Goal: Task Accomplishment & Management: Use online tool/utility

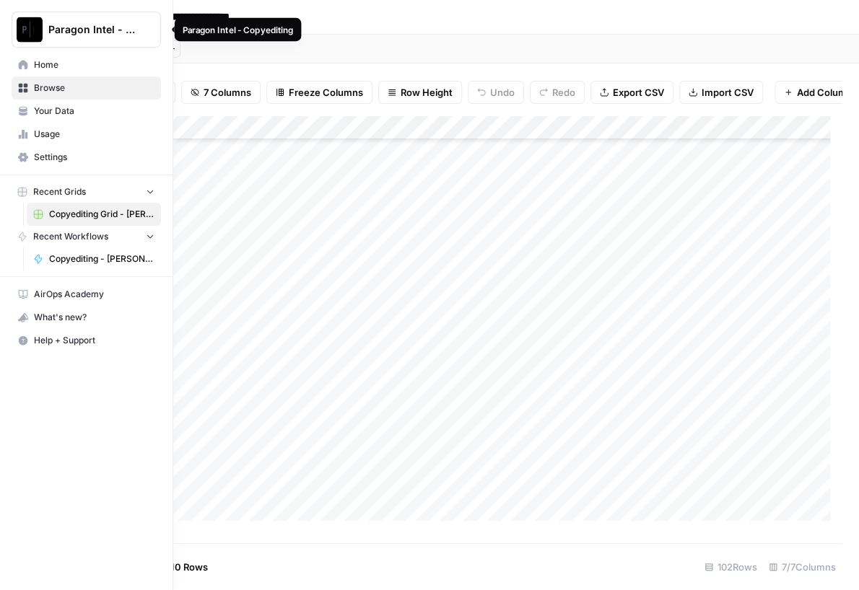
scroll to position [2145, 0]
click at [52, 66] on span "Home" at bounding box center [94, 64] width 121 height 13
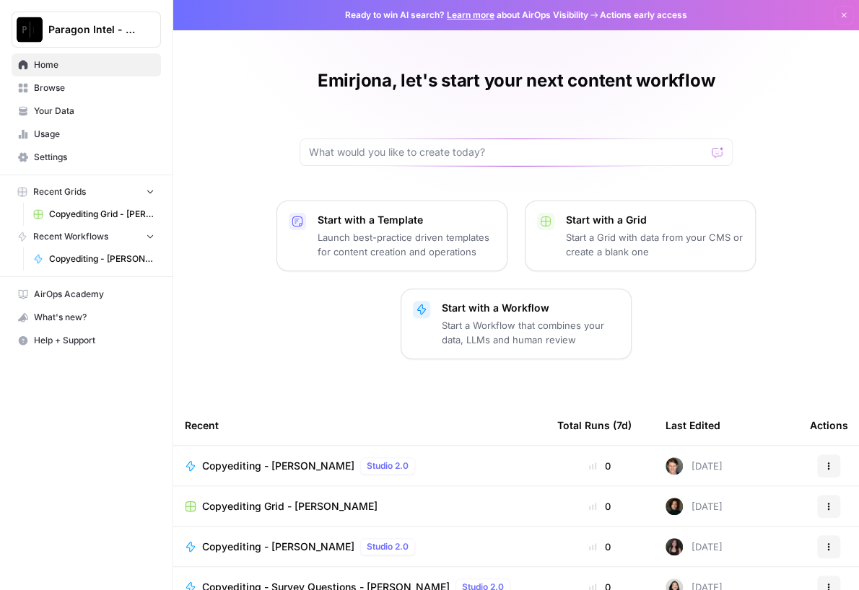
click at [56, 70] on span "Home" at bounding box center [94, 64] width 121 height 13
click at [56, 84] on span "Browse" at bounding box center [94, 88] width 121 height 13
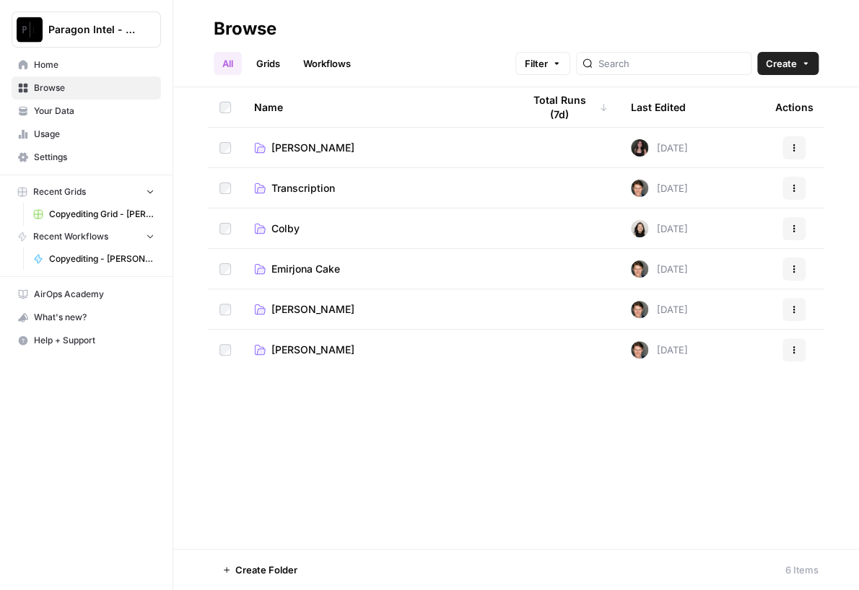
click at [326, 272] on span "Emirjona Cake" at bounding box center [305, 269] width 69 height 14
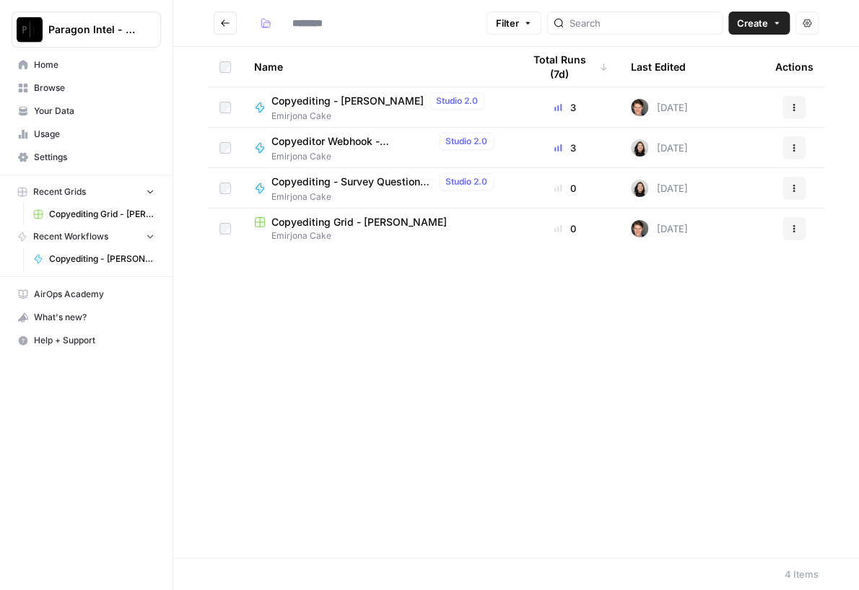
type input "**********"
click at [341, 100] on span "Copyediting - [PERSON_NAME]" at bounding box center [347, 101] width 152 height 14
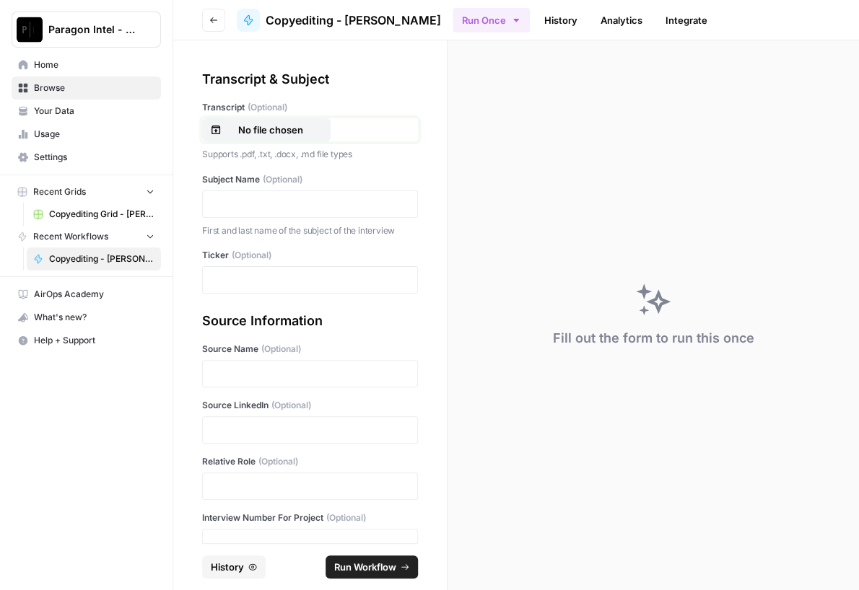
click at [277, 125] on p "No file chosen" at bounding box center [270, 130] width 92 height 14
click at [246, 196] on div at bounding box center [310, 204] width 216 height 27
click at [283, 209] on p at bounding box center [309, 204] width 197 height 14
click at [267, 279] on p at bounding box center [309, 280] width 197 height 14
click at [269, 365] on div at bounding box center [310, 373] width 216 height 27
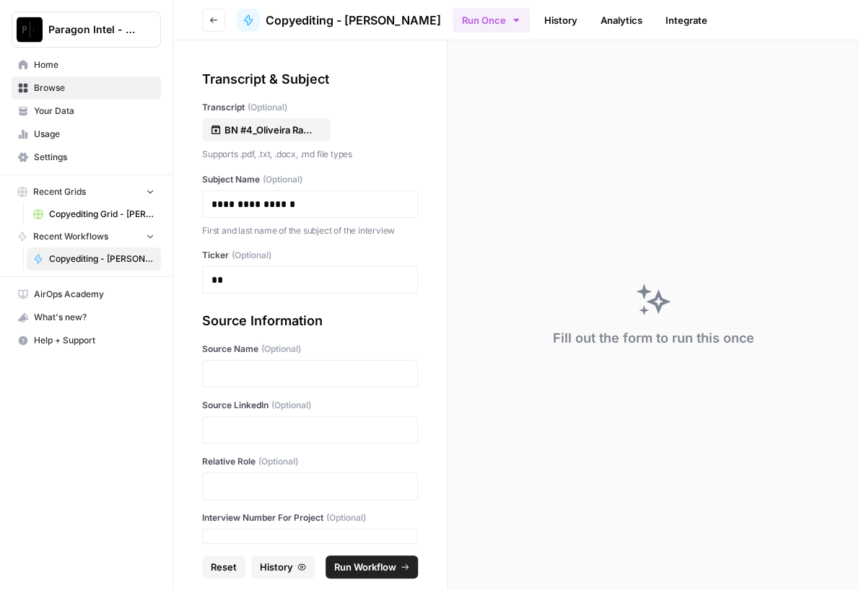
click at [269, 365] on div at bounding box center [310, 373] width 216 height 27
click at [305, 388] on div "Source Information Source Name (Optional) Source LinkedIn (Optional) Relative R…" at bounding box center [310, 468] width 216 height 315
click at [303, 380] on div at bounding box center [310, 373] width 216 height 27
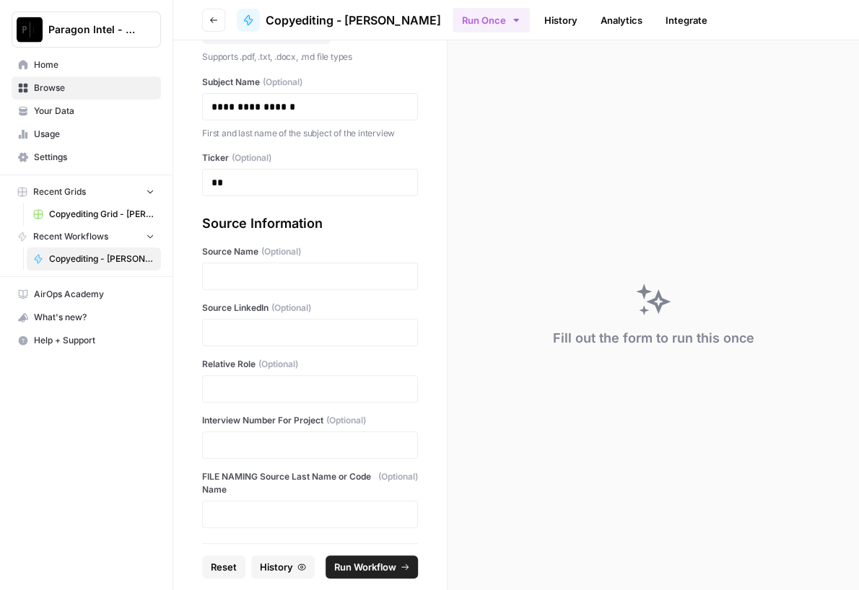
scroll to position [97, 0]
click at [326, 326] on p at bounding box center [309, 333] width 197 height 14
click at [344, 284] on div at bounding box center [310, 276] width 216 height 27
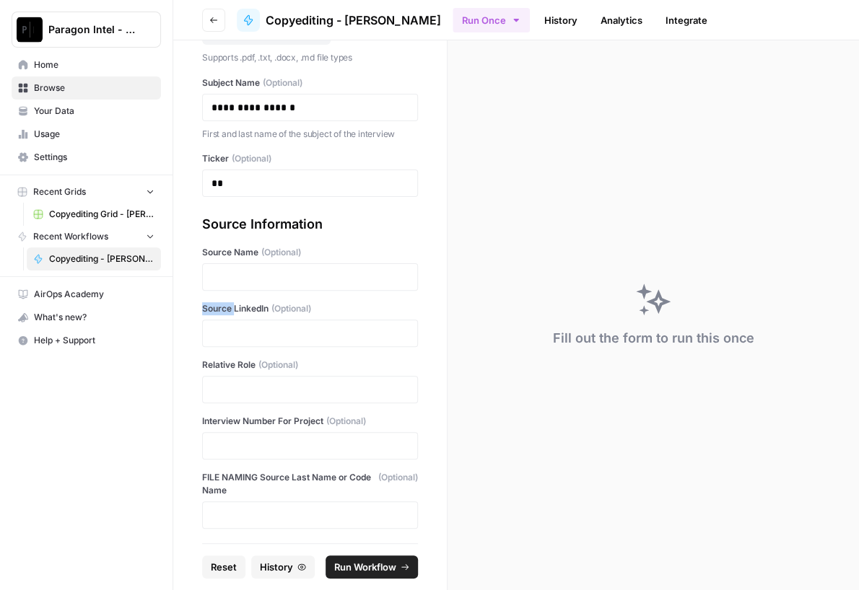
click at [344, 284] on div at bounding box center [310, 276] width 216 height 27
click at [292, 249] on span "(Optional)" at bounding box center [281, 252] width 40 height 13
click at [298, 247] on span "(Optional)" at bounding box center [281, 252] width 40 height 13
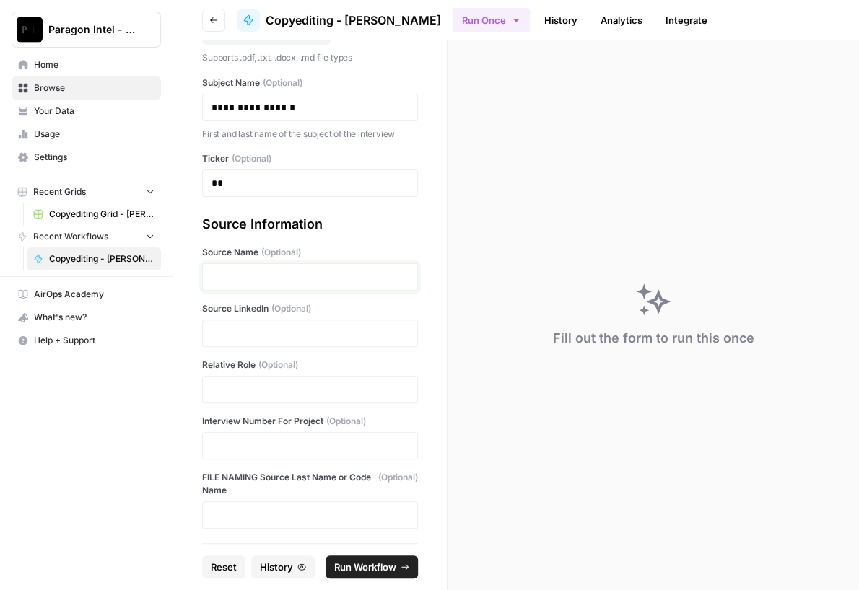
click at [297, 274] on p at bounding box center [309, 277] width 197 height 14
click at [251, 336] on p at bounding box center [309, 333] width 197 height 14
click at [222, 278] on p "**********" at bounding box center [304, 277] width 186 height 14
click at [224, 328] on p at bounding box center [309, 333] width 197 height 14
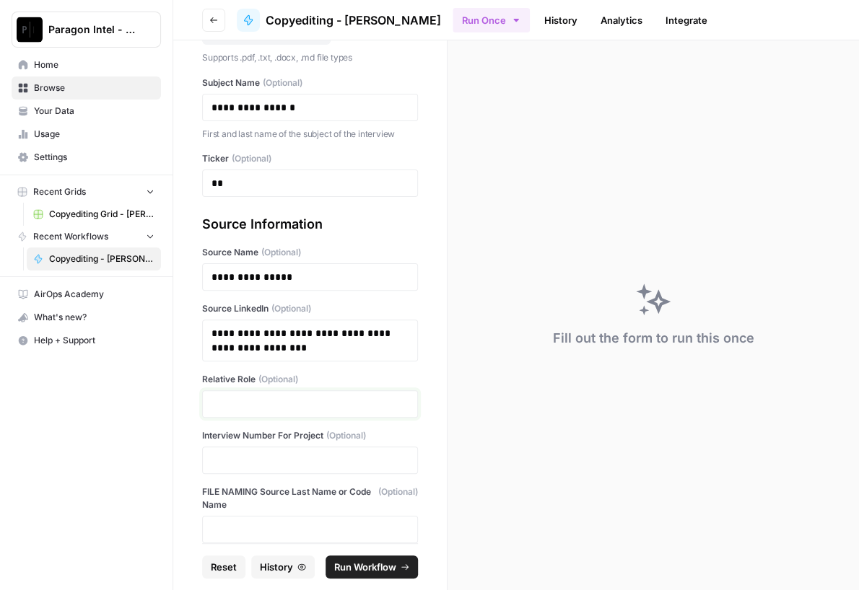
click at [233, 405] on p at bounding box center [309, 404] width 197 height 14
click at [390, 399] on p "**********" at bounding box center [304, 404] width 186 height 14
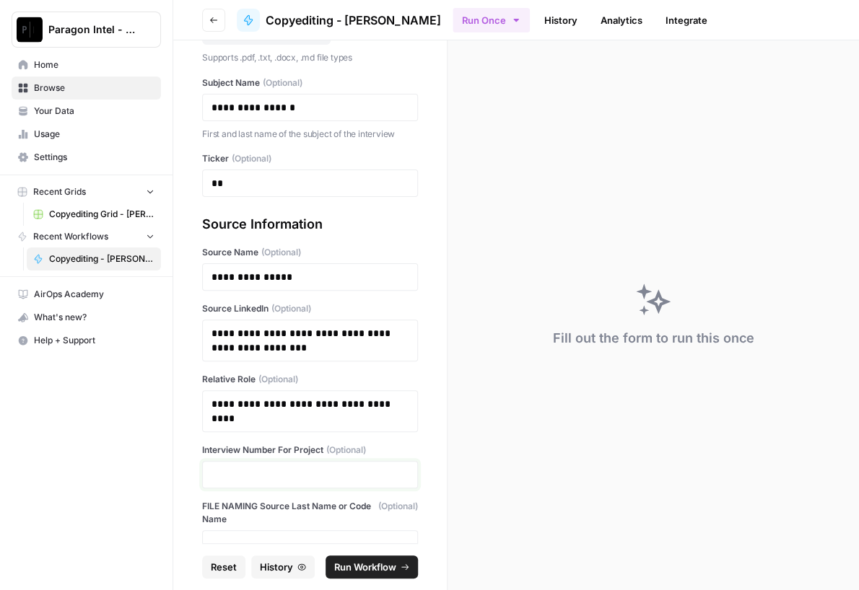
click at [245, 476] on p at bounding box center [309, 475] width 197 height 14
click at [390, 564] on span "Run Workflow" at bounding box center [365, 567] width 62 height 14
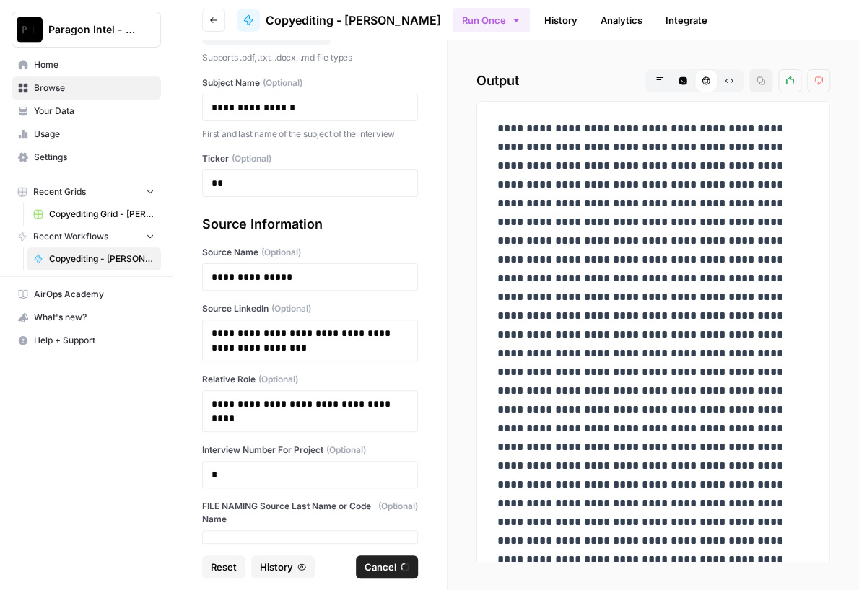
click at [50, 68] on span "Home" at bounding box center [94, 64] width 121 height 13
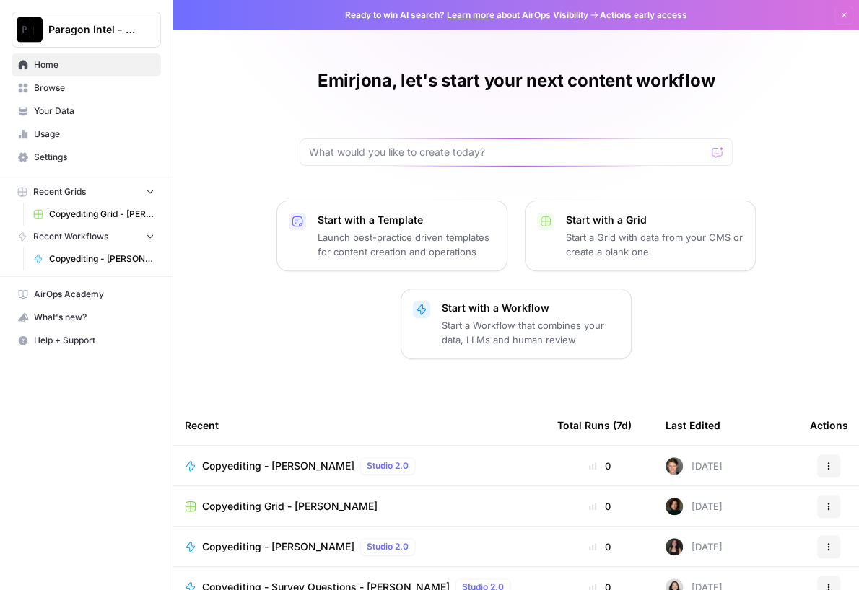
click at [71, 88] on span "Browse" at bounding box center [94, 88] width 121 height 13
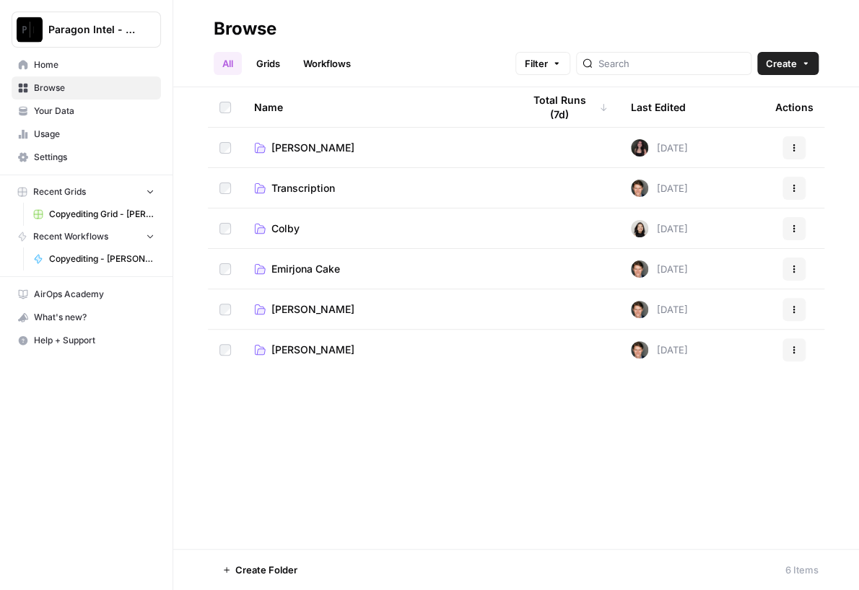
click at [326, 266] on span "Emirjona Cake" at bounding box center [305, 269] width 69 height 14
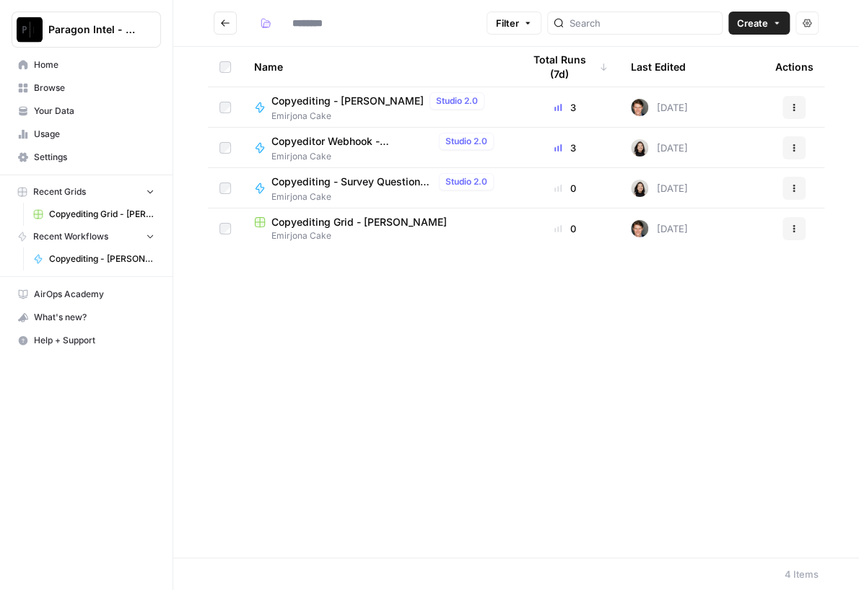
type input "**********"
click at [354, 217] on span "Copyediting Grid - [PERSON_NAME]" at bounding box center [358, 222] width 175 height 14
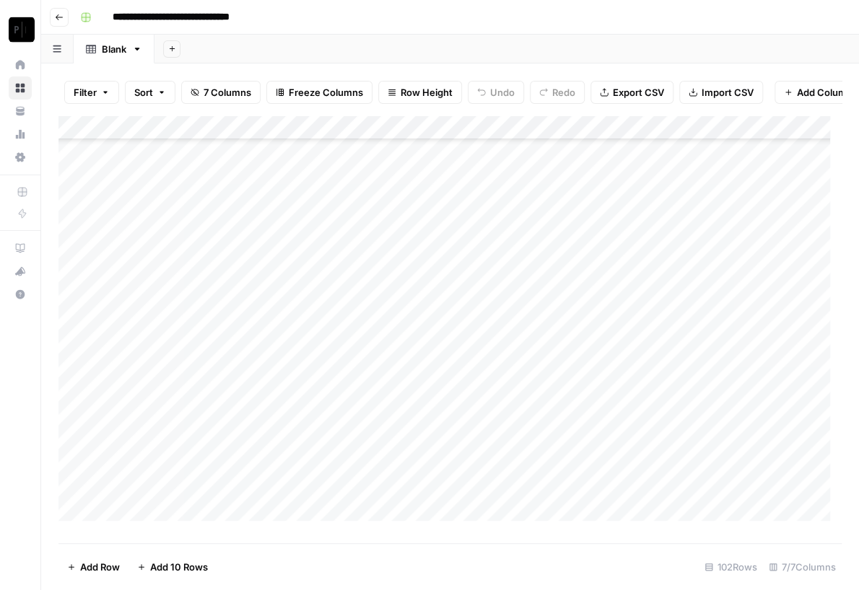
scroll to position [2145, 0]
click at [650, 474] on div "Add Column" at bounding box center [449, 323] width 783 height 417
click at [710, 469] on div "Add Column" at bounding box center [449, 323] width 783 height 417
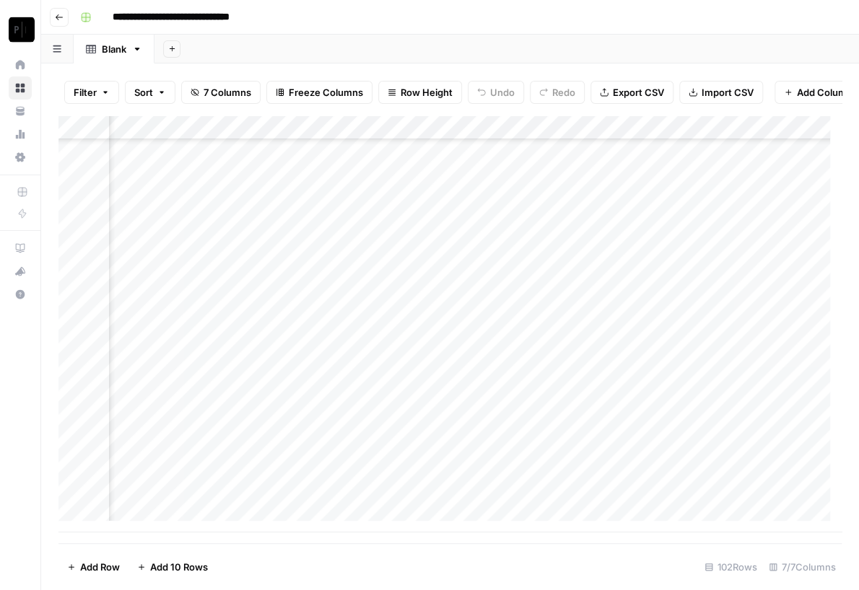
click at [710, 469] on div "Add Column" at bounding box center [449, 323] width 783 height 417
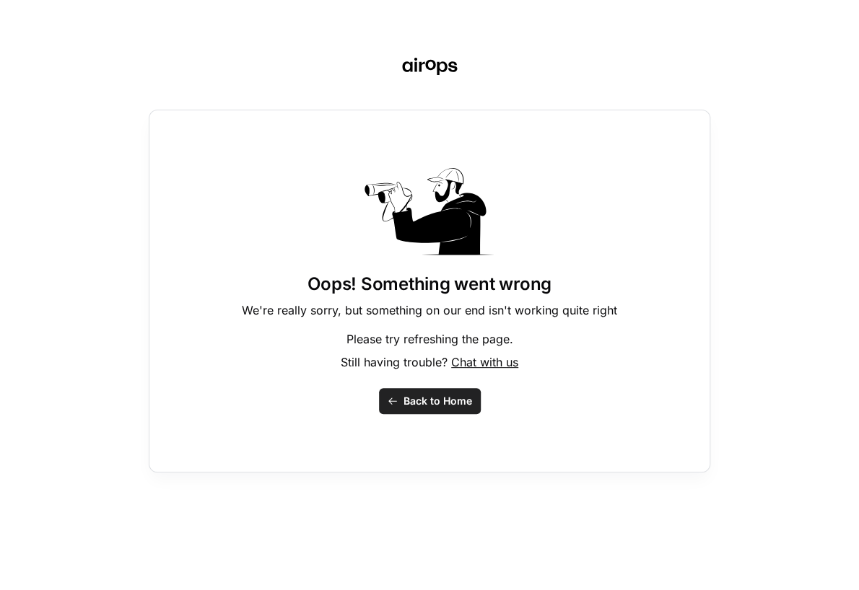
click at [767, 476] on div "Oops! Something went wrong We're really sorry, but something on our end isn't w…" at bounding box center [429, 295] width 859 height 590
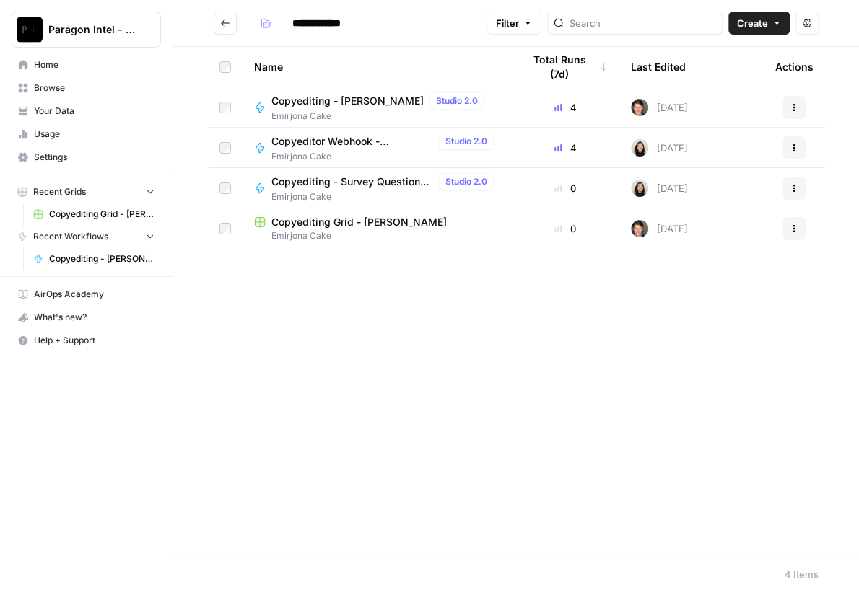
click at [314, 227] on span "Copyediting Grid - [PERSON_NAME]" at bounding box center [358, 222] width 175 height 14
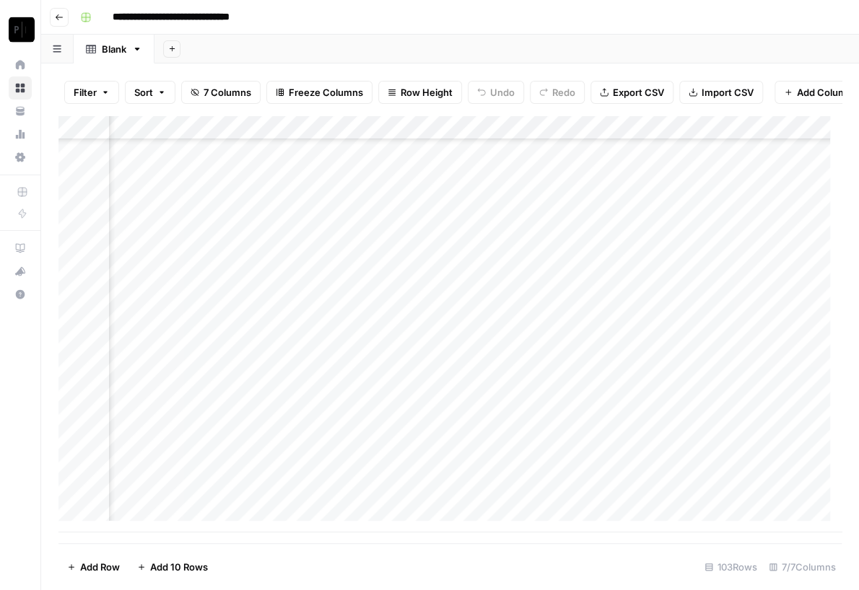
scroll to position [2169, 449]
click at [557, 440] on div "Add Column" at bounding box center [449, 323] width 783 height 417
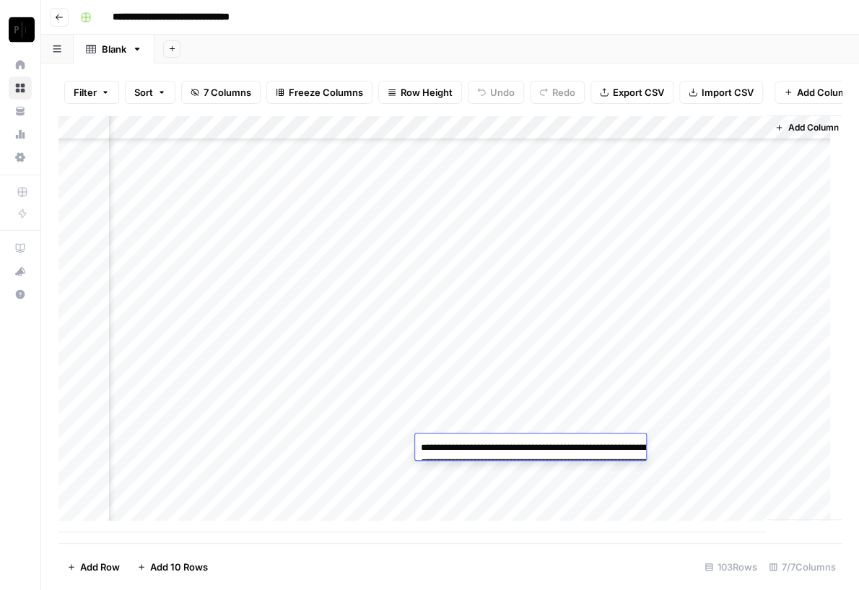
click at [559, 457] on textarea "**********" at bounding box center [559, 477] width 289 height 78
click at [238, 471] on div "Add Column" at bounding box center [449, 323] width 783 height 417
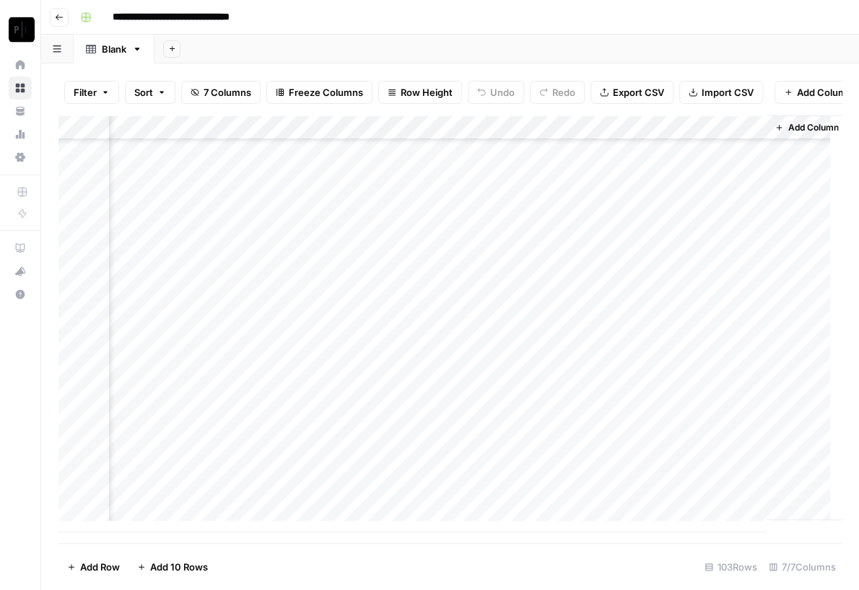
click at [481, 471] on div "Add Column" at bounding box center [449, 323] width 783 height 417
click at [481, 471] on textarea "**********" at bounding box center [559, 502] width 289 height 78
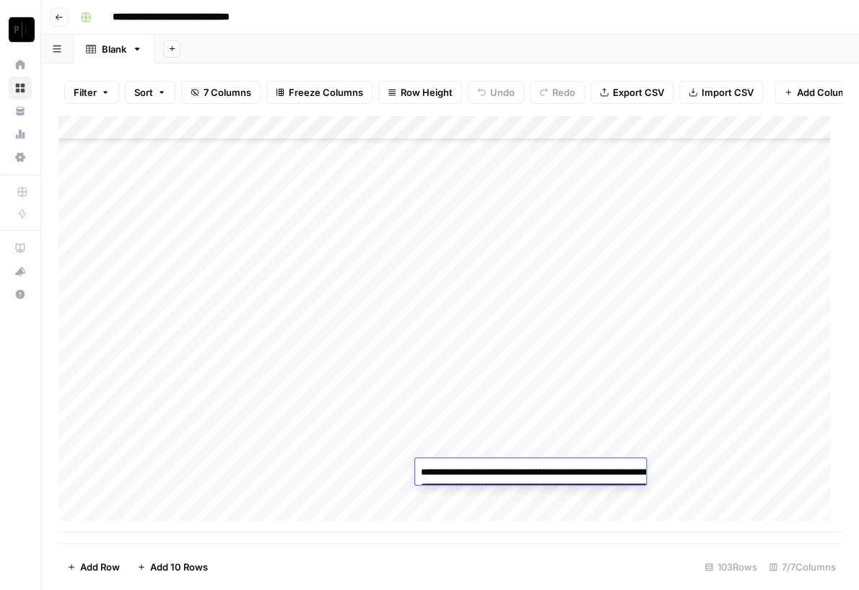
scroll to position [2169, 465]
click at [358, 497] on div "Add Column" at bounding box center [449, 323] width 783 height 417
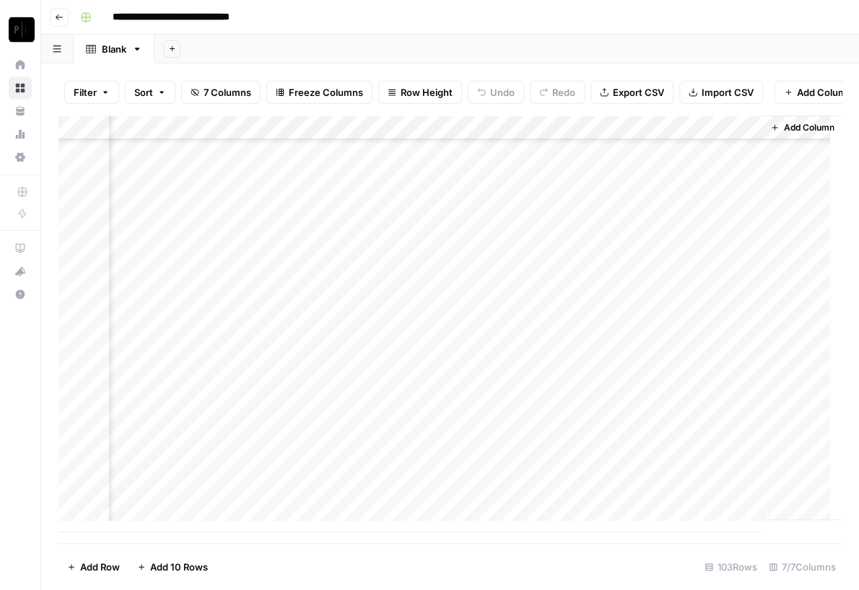
click at [484, 504] on div "Add Column" at bounding box center [449, 323] width 783 height 417
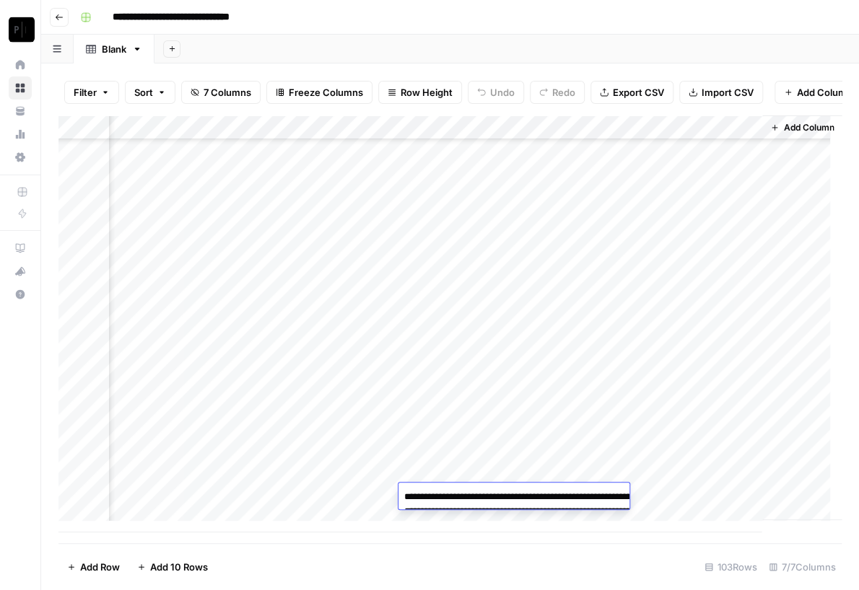
click at [484, 504] on textarea "**********" at bounding box center [542, 526] width 289 height 78
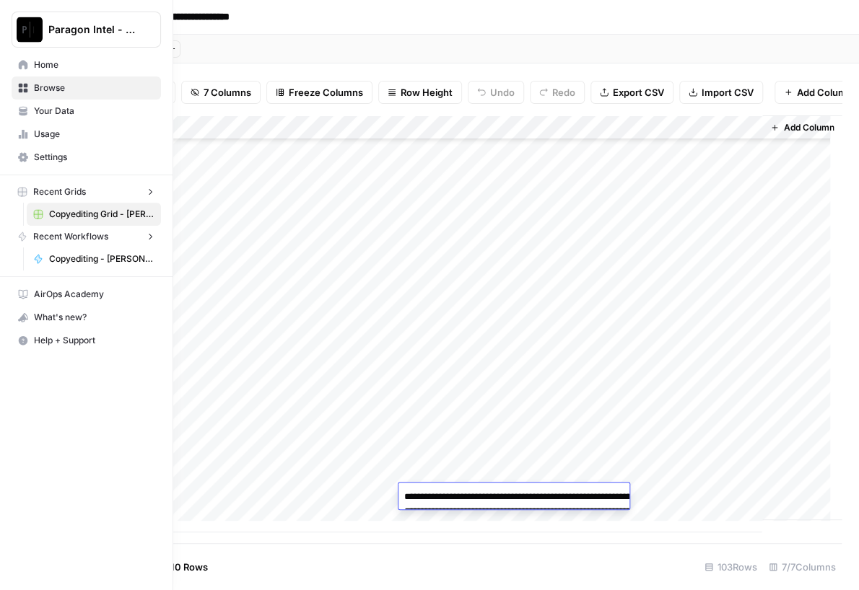
click at [26, 33] on img "Workspace: Paragon Intel - Copyediting" at bounding box center [30, 30] width 26 height 26
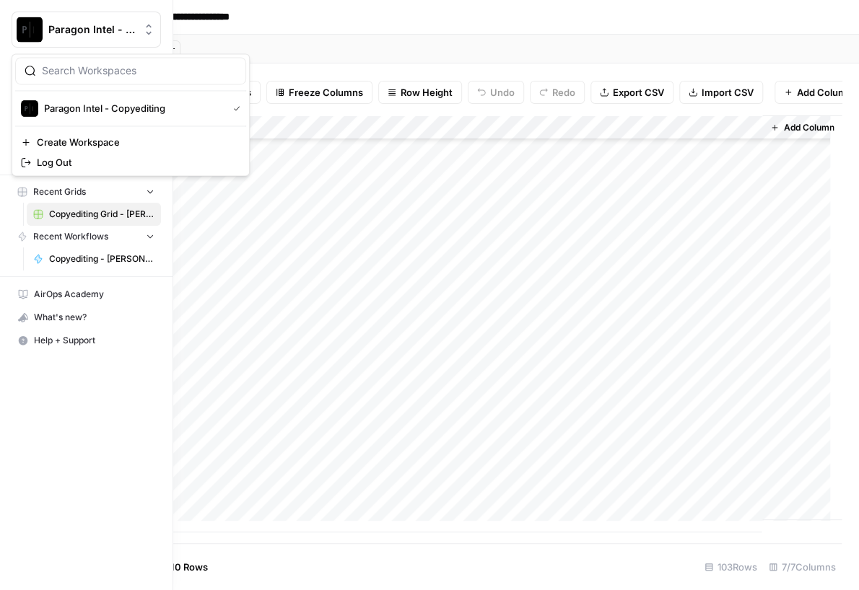
click at [66, 437] on div "Paragon Intel - Copyediting Home Browse Your Data Usage Settings Recent Grids C…" at bounding box center [86, 295] width 173 height 590
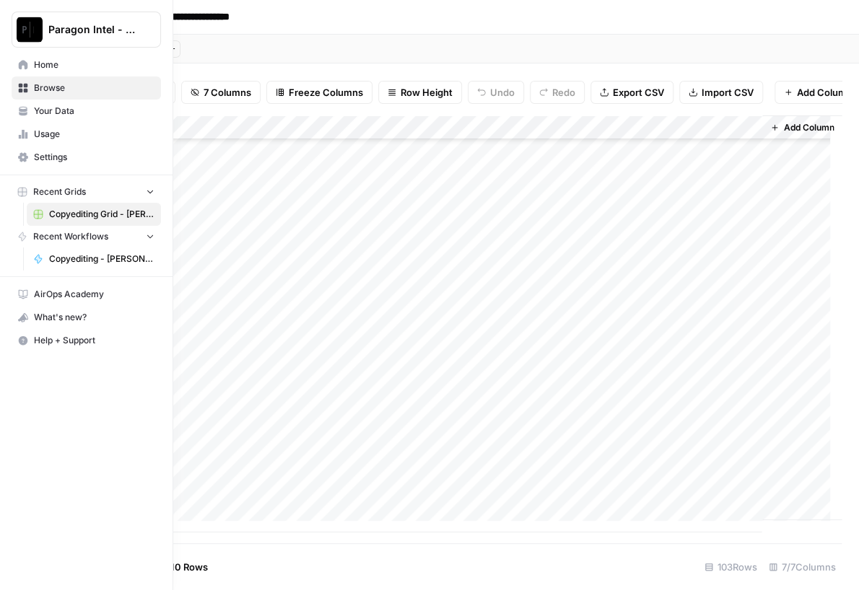
click at [102, 91] on span "Browse" at bounding box center [94, 88] width 121 height 13
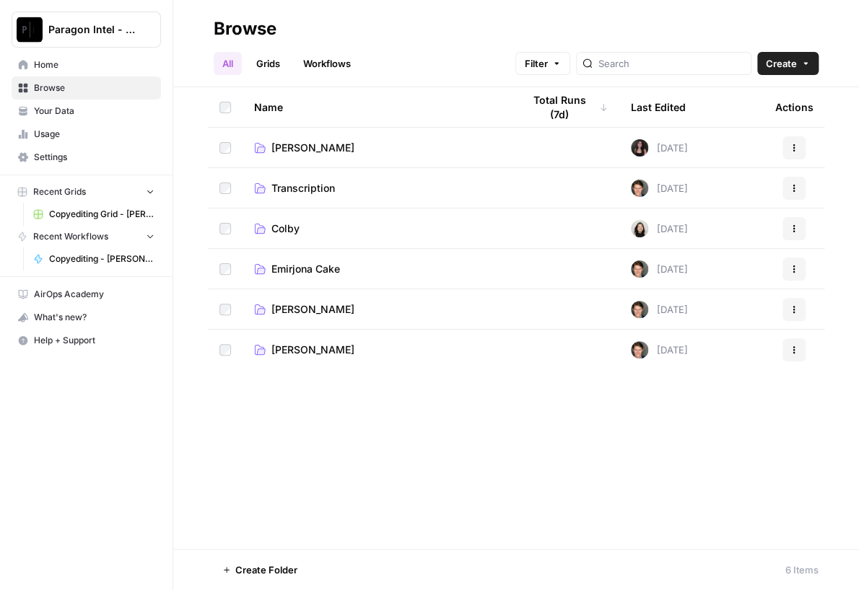
click at [303, 269] on span "Emirjona Cake" at bounding box center [305, 269] width 69 height 14
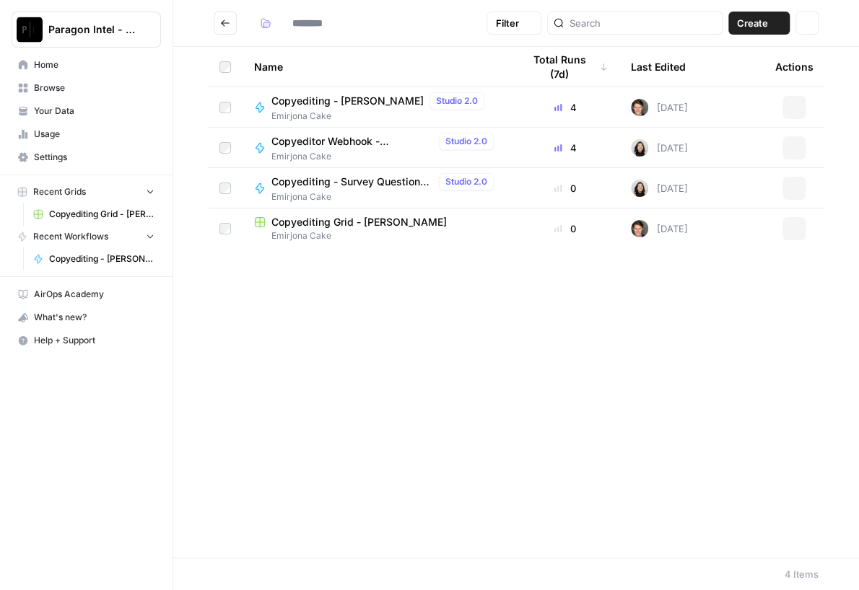
type input "**********"
click at [323, 94] on span "Copyediting - [PERSON_NAME]" at bounding box center [347, 101] width 152 height 14
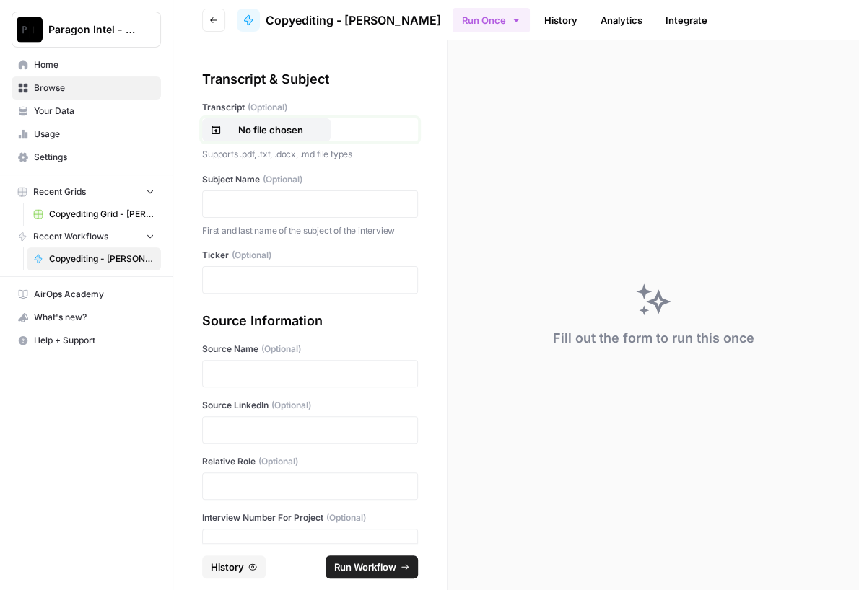
click at [276, 121] on button "No file chosen" at bounding box center [266, 129] width 128 height 23
click at [252, 201] on p at bounding box center [309, 204] width 197 height 14
click at [231, 284] on p at bounding box center [309, 280] width 197 height 14
click at [237, 375] on p at bounding box center [309, 374] width 197 height 14
click at [234, 423] on p at bounding box center [309, 430] width 197 height 14
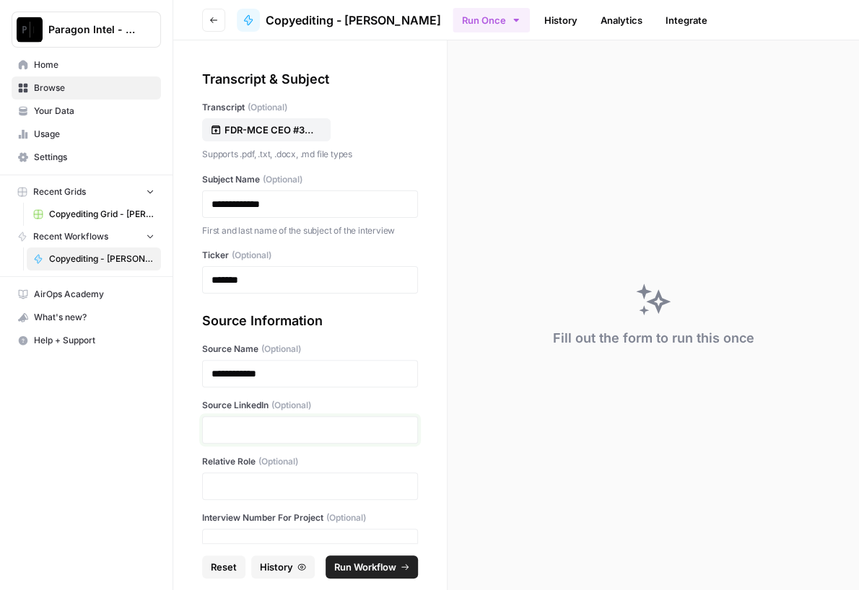
paste div
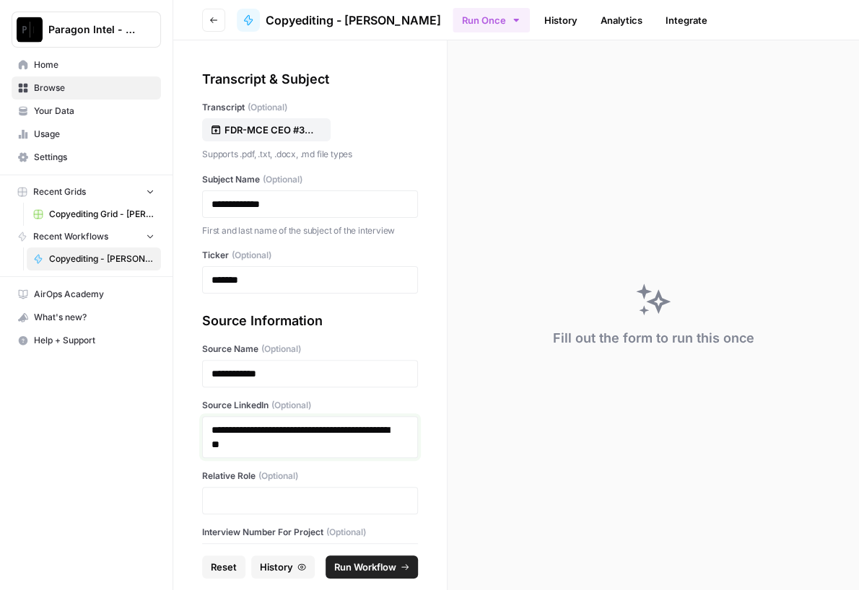
click at [237, 423] on p "**********" at bounding box center [304, 437] width 186 height 29
drag, startPoint x: 313, startPoint y: 441, endPoint x: 211, endPoint y: 415, distance: 105.0
click at [211, 416] on div "**********" at bounding box center [310, 437] width 216 height 42
copy p "**********"
click at [207, 488] on div at bounding box center [310, 500] width 216 height 27
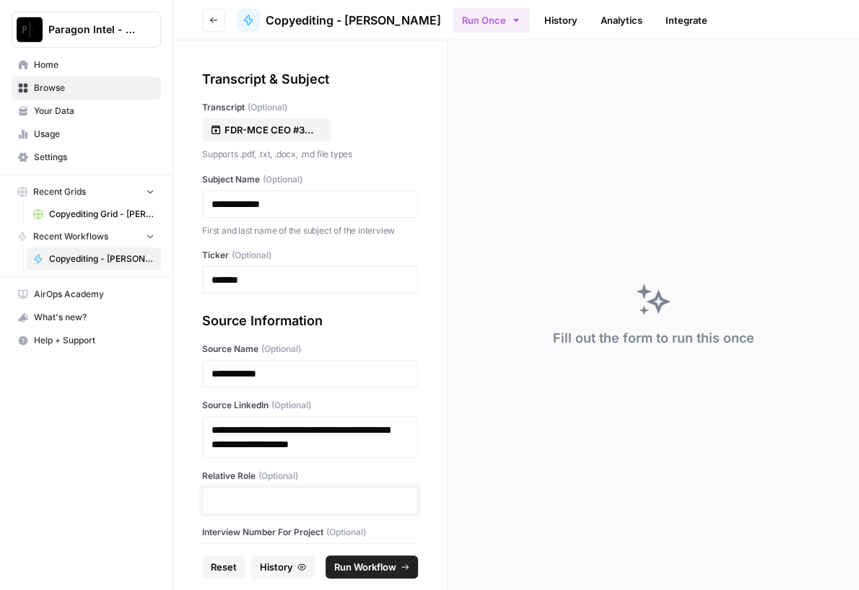
click at [222, 494] on p at bounding box center [309, 501] width 197 height 14
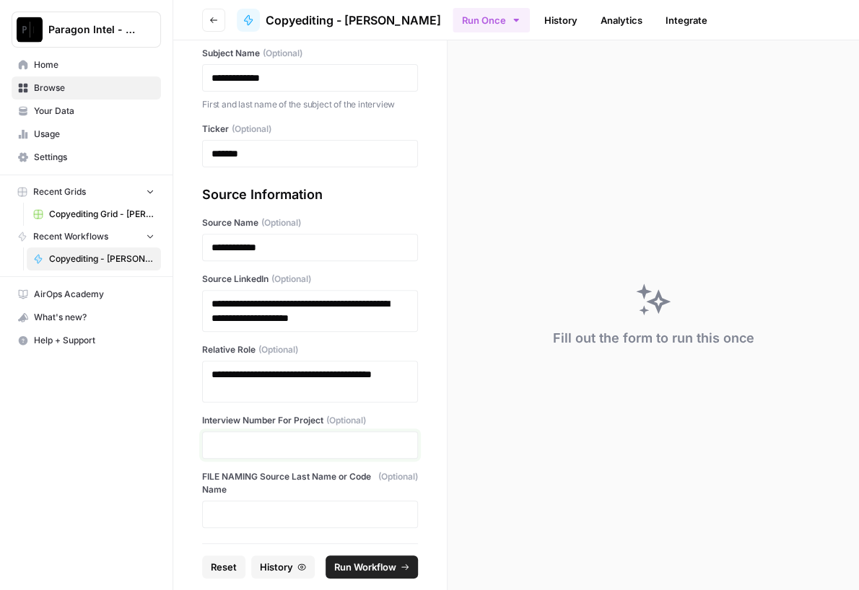
click at [257, 440] on p at bounding box center [309, 445] width 197 height 14
click at [354, 564] on span "Run Workflow" at bounding box center [365, 567] width 62 height 14
